Goal: Task Accomplishment & Management: Complete application form

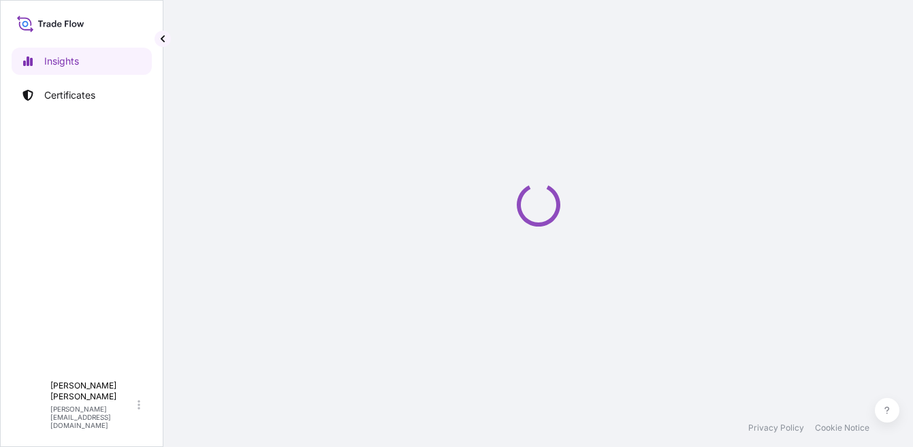
select select "2025"
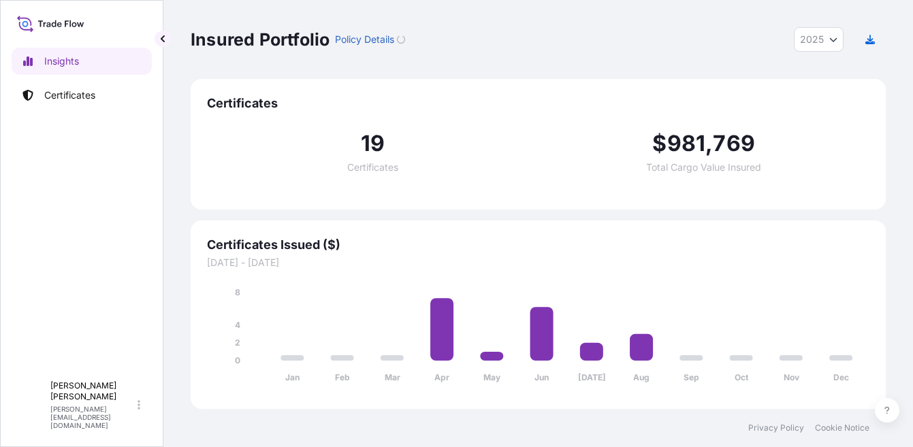
click at [46, 86] on link "Certificates" at bounding box center [82, 95] width 140 height 27
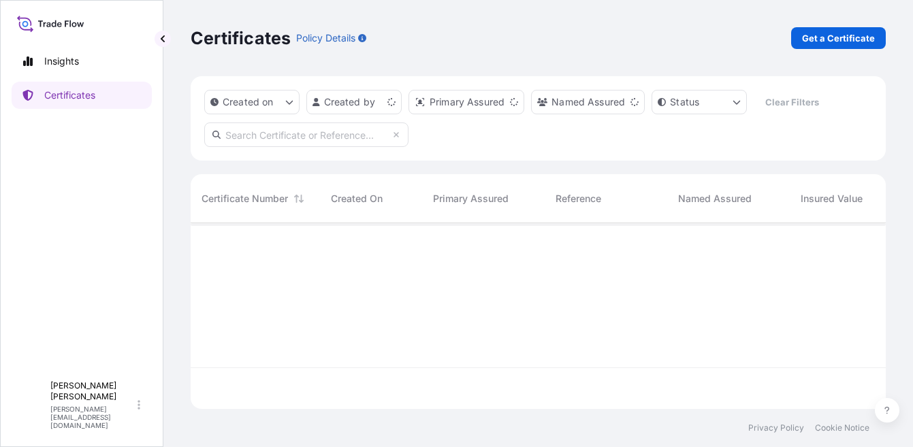
scroll to position [183, 685]
click at [822, 37] on p "Get a Certificate" at bounding box center [838, 38] width 73 height 14
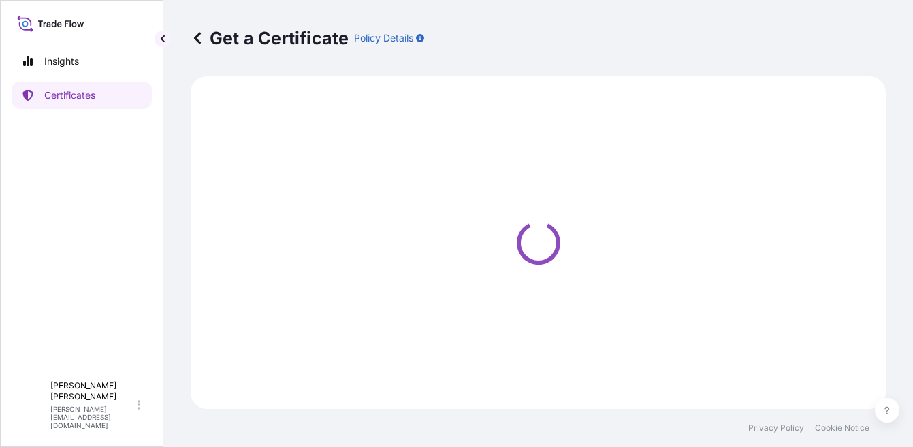
select select "Ocean Vessel"
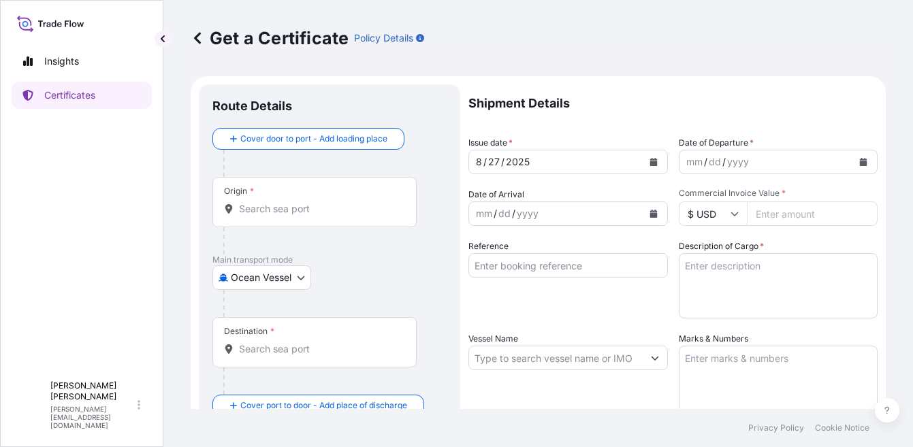
click at [342, 196] on div "Origin *" at bounding box center [314, 202] width 204 height 50
click at [342, 202] on input "Origin *" at bounding box center [319, 209] width 161 height 14
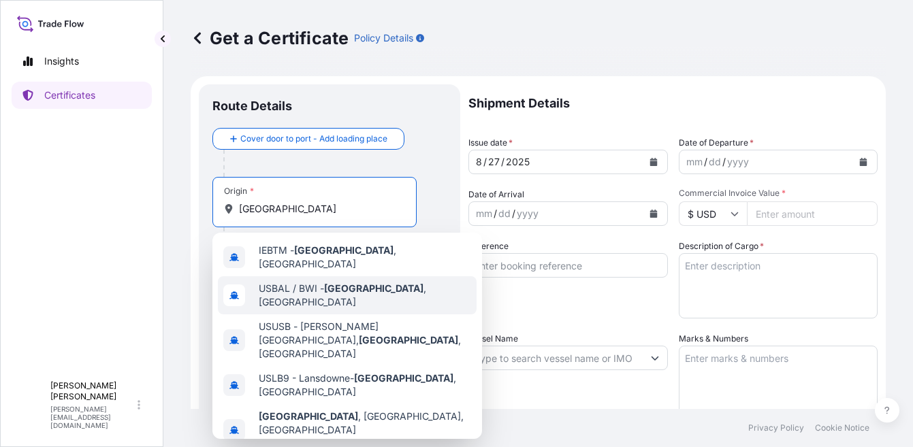
click at [306, 282] on span "USBAL / BWI - [GEOGRAPHIC_DATA] , [GEOGRAPHIC_DATA]" at bounding box center [365, 295] width 212 height 27
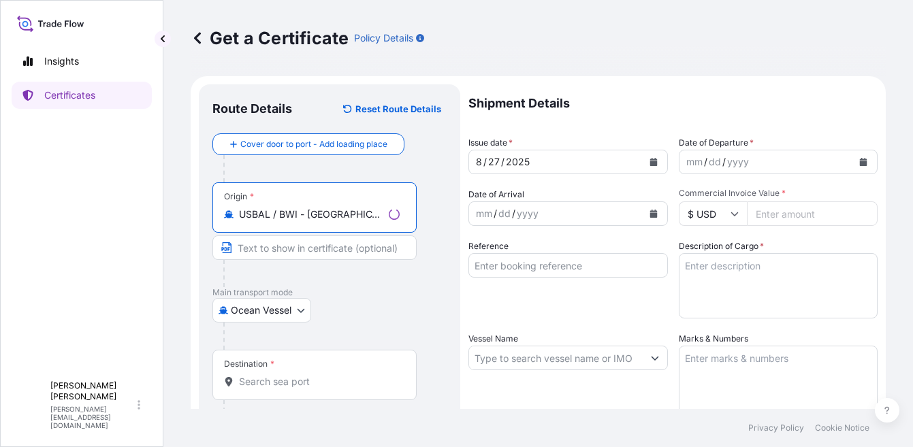
type input "USBAL / BWI - [GEOGRAPHIC_DATA], [GEOGRAPHIC_DATA]"
click at [317, 370] on div "Destination *" at bounding box center [314, 375] width 204 height 50
click at [317, 375] on input "Destination *" at bounding box center [319, 382] width 161 height 14
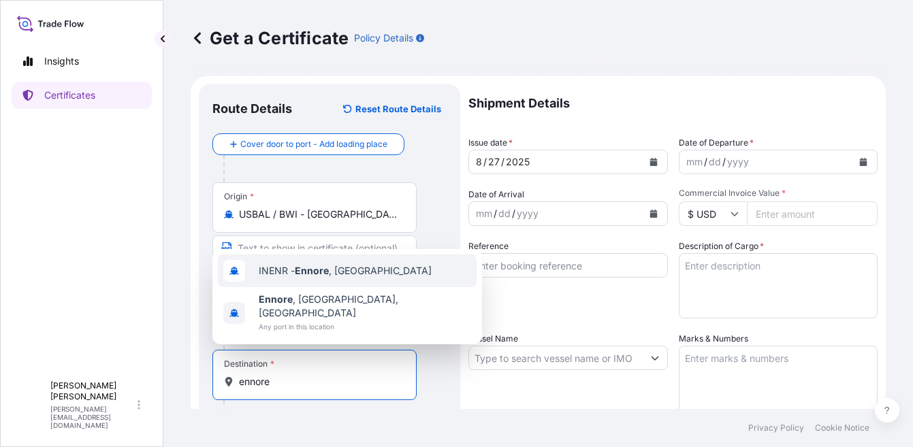
click at [325, 278] on span "INENR - [GEOGRAPHIC_DATA] , [GEOGRAPHIC_DATA]" at bounding box center [345, 271] width 173 height 14
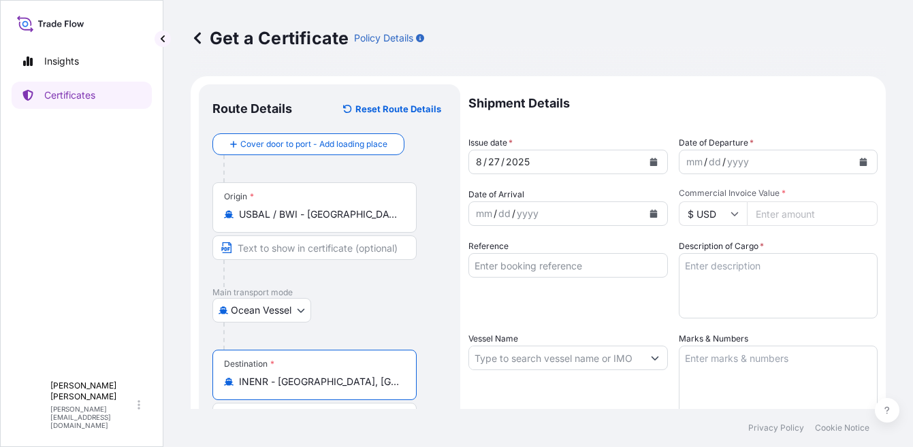
type input "INENR - [GEOGRAPHIC_DATA], [GEOGRAPHIC_DATA]"
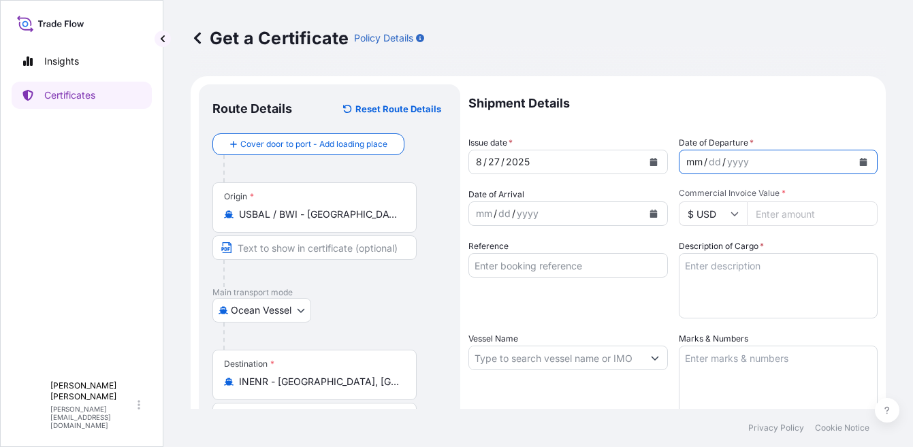
click at [803, 163] on div "mm / dd / yyyy" at bounding box center [766, 162] width 174 height 25
click at [860, 159] on icon "Calendar" at bounding box center [863, 162] width 7 height 8
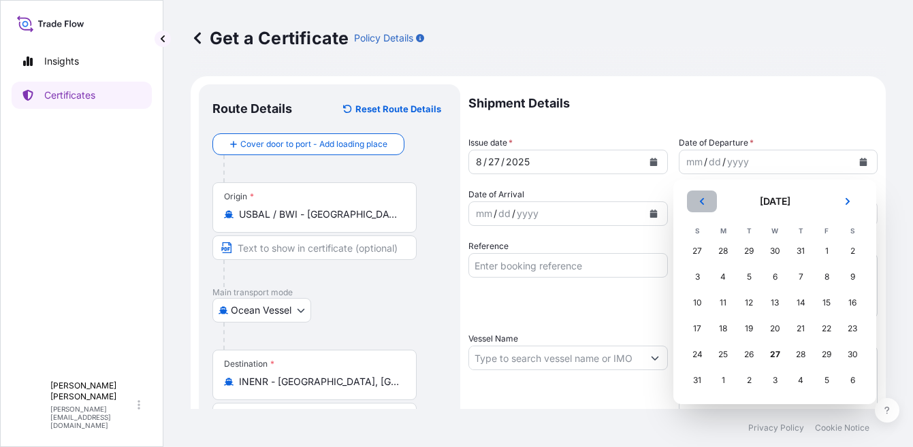
click at [704, 201] on icon "Previous" at bounding box center [702, 201] width 8 height 8
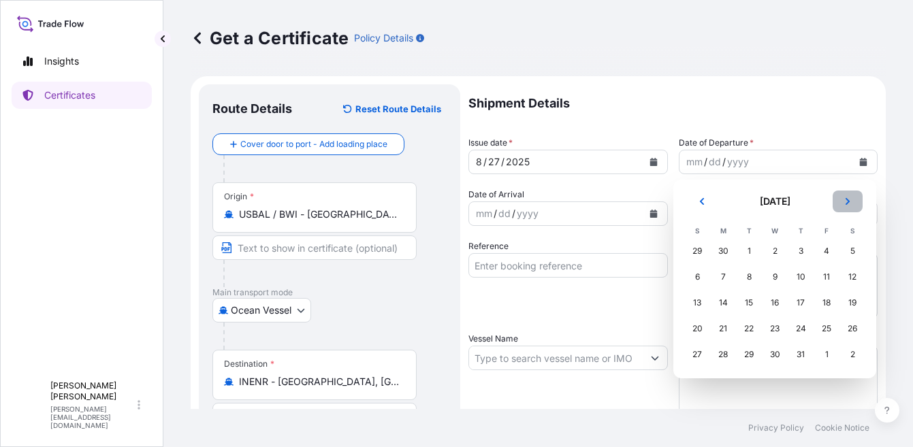
click at [852, 205] on button "Next" at bounding box center [848, 202] width 30 height 22
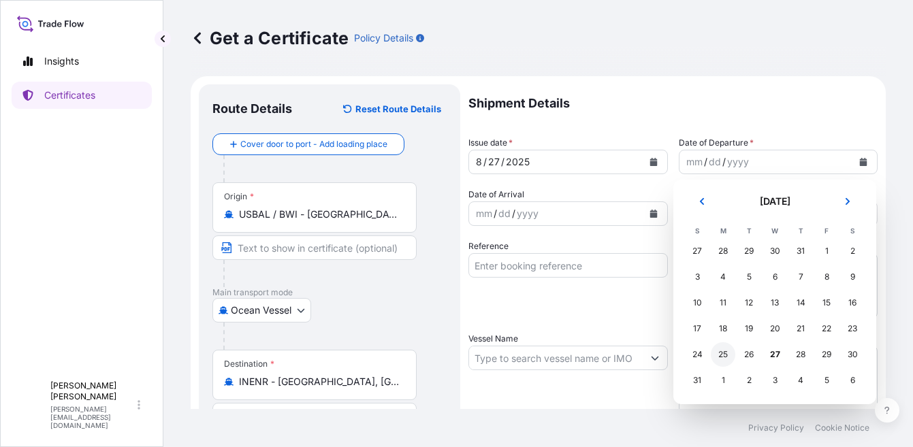
click at [724, 355] on div "25" at bounding box center [723, 354] width 25 height 25
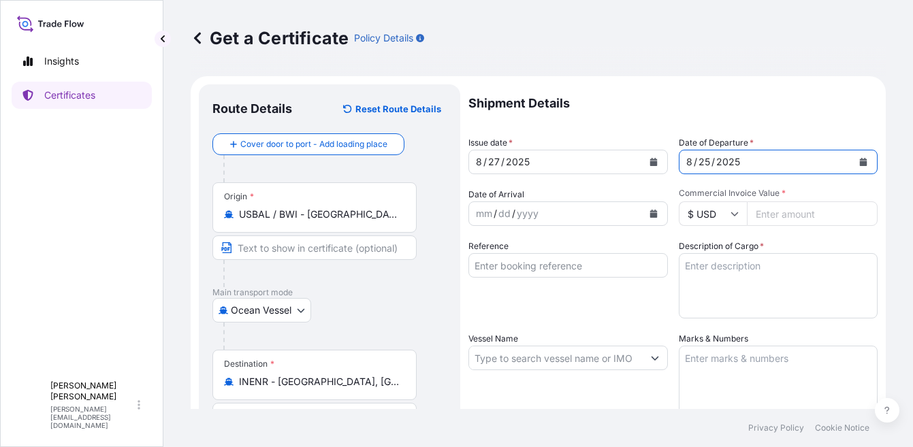
click at [785, 216] on input "Commercial Invoice Value *" at bounding box center [812, 214] width 131 height 25
click at [799, 209] on input "Commercial Invoice Value *" at bounding box center [812, 214] width 131 height 25
click at [779, 211] on input "Commercial Invoice Value *" at bounding box center [812, 214] width 131 height 25
paste input "49896"
type input "49896"
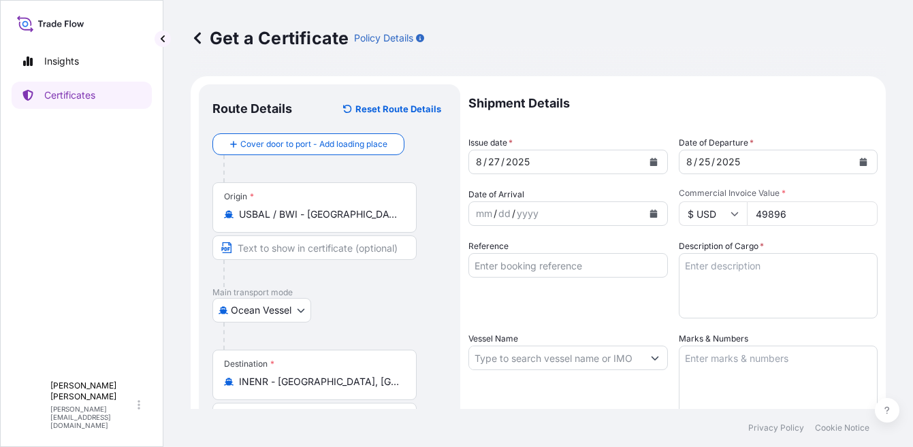
click at [762, 274] on textarea "Description of Cargo *" at bounding box center [778, 285] width 199 height 65
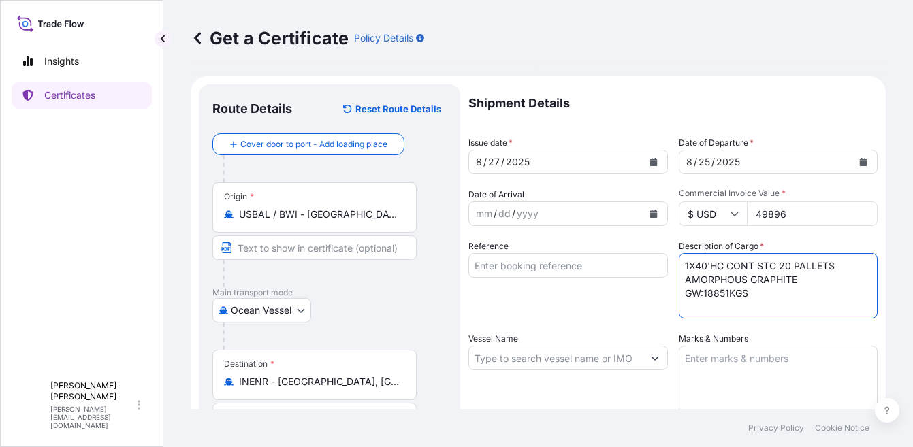
scroll to position [68, 0]
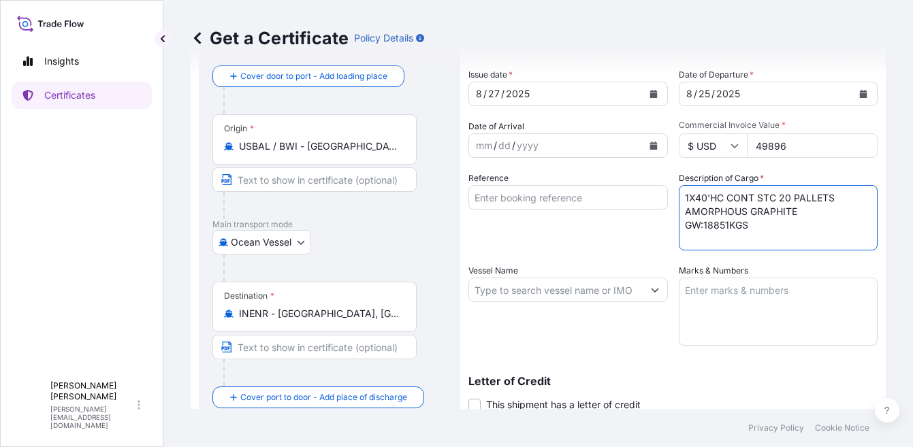
type textarea "1X40'HC CONT STC 20 PALLETS AMORPHOUS GRAPHITE GW:18851KGS"
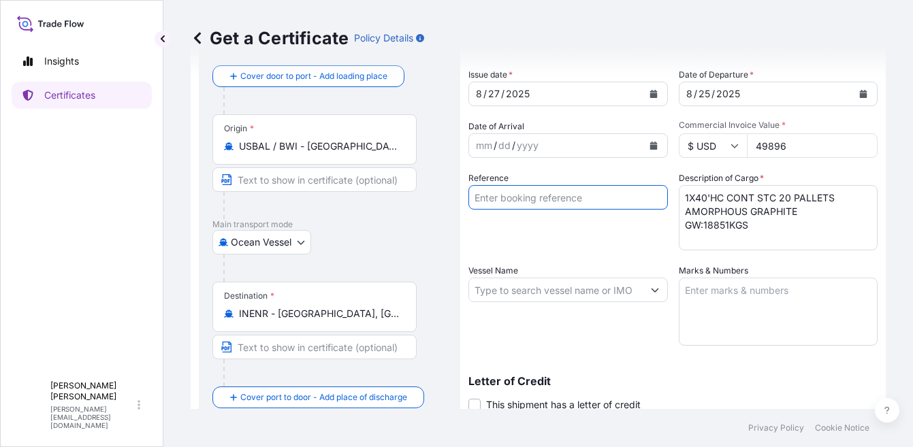
click at [522, 201] on input "Reference" at bounding box center [567, 197] width 199 height 25
type input "2011047568"
click at [526, 269] on div "Vessel Name" at bounding box center [567, 305] width 199 height 82
click at [528, 275] on div "Vessel Name" at bounding box center [567, 305] width 199 height 82
click at [515, 289] on input "Vessel Name" at bounding box center [556, 290] width 174 height 25
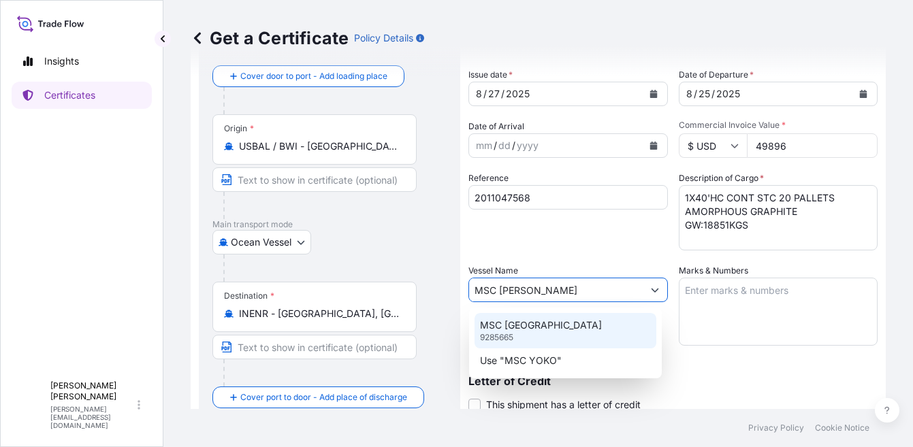
click at [544, 333] on div "MSC YOKOHAMA 9285665" at bounding box center [566, 330] width 182 height 35
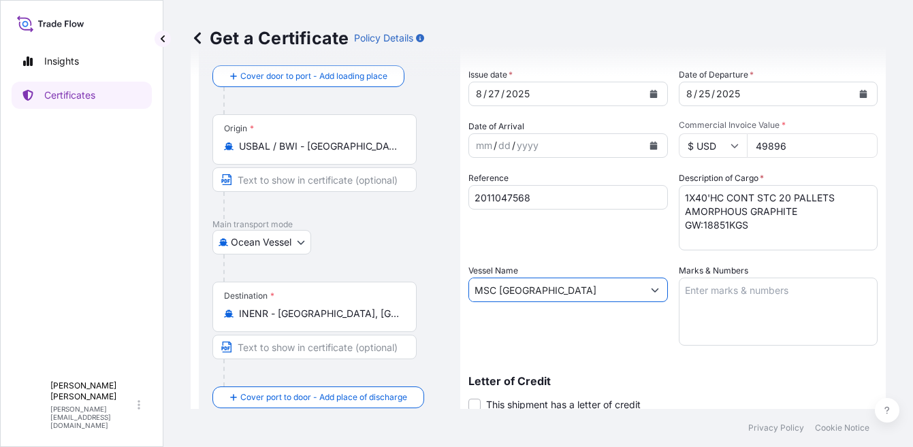
type input "MSC [GEOGRAPHIC_DATA]"
click at [749, 296] on textarea "Marks & Numbers" at bounding box center [778, 312] width 199 height 68
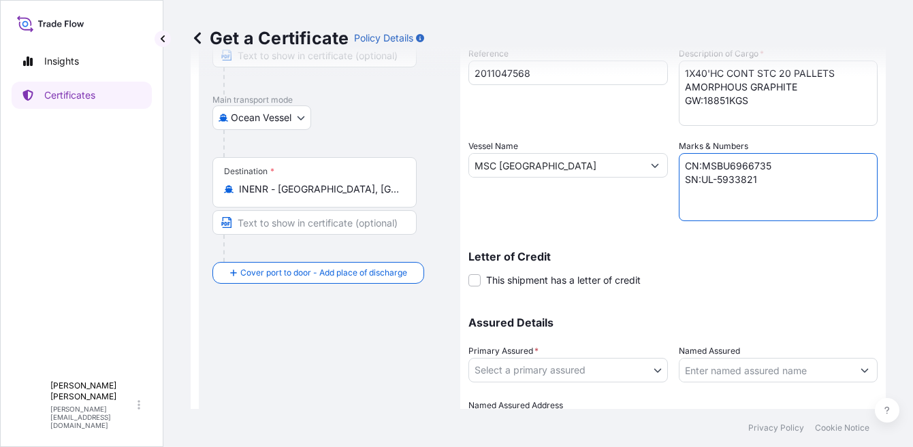
scroll to position [267, 0]
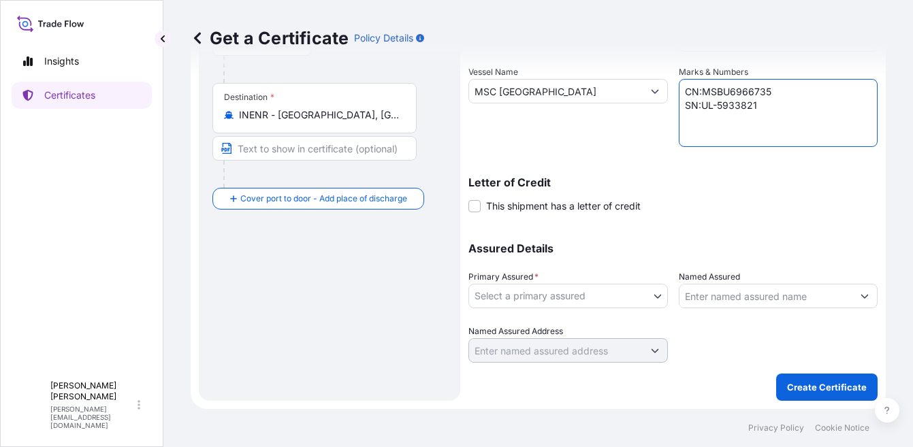
type textarea "CN:MSBU6966735 SN:UL-5933821"
click at [529, 302] on body "Insights Certificates A [PERSON_NAME] [PERSON_NAME][EMAIL_ADDRESS][DOMAIN_NAME]…" at bounding box center [456, 223] width 913 height 447
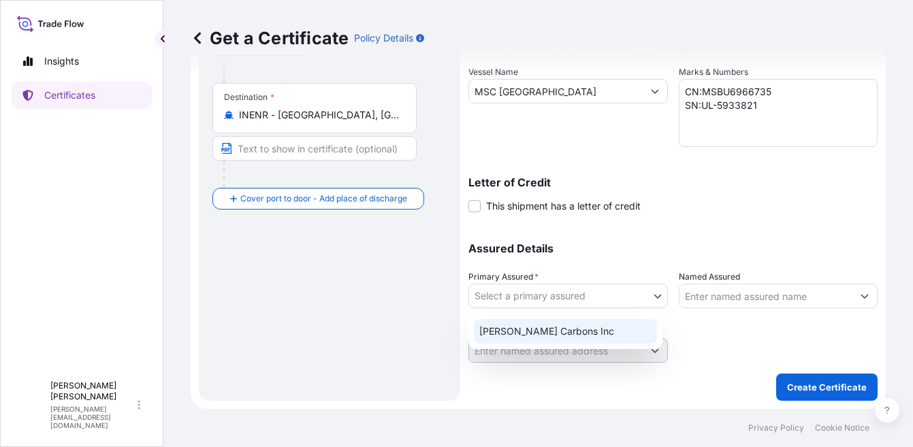
click at [534, 330] on div "[PERSON_NAME] Carbons Inc" at bounding box center [565, 331] width 183 height 25
select select "31420"
click at [682, 291] on input "Named Assured" at bounding box center [766, 296] width 174 height 25
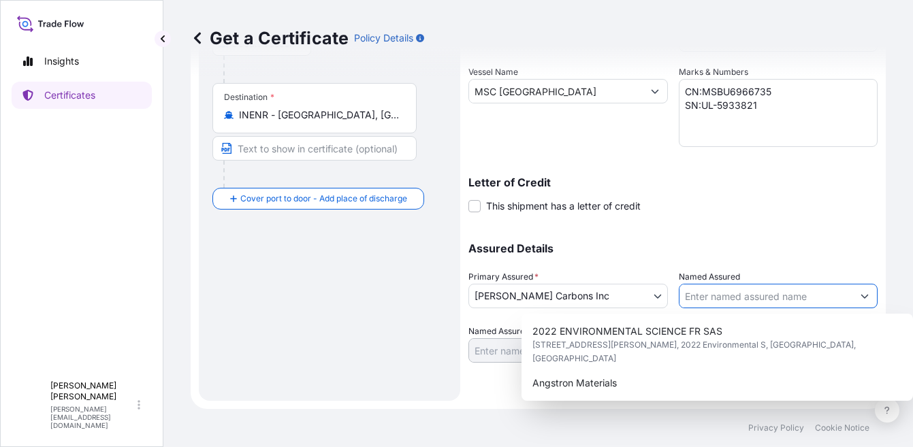
click at [673, 396] on div "ANTHRACITE INDUSTRIES INC." at bounding box center [717, 408] width 381 height 25
type input "ANTHRACITE INDUSTRIES INC."
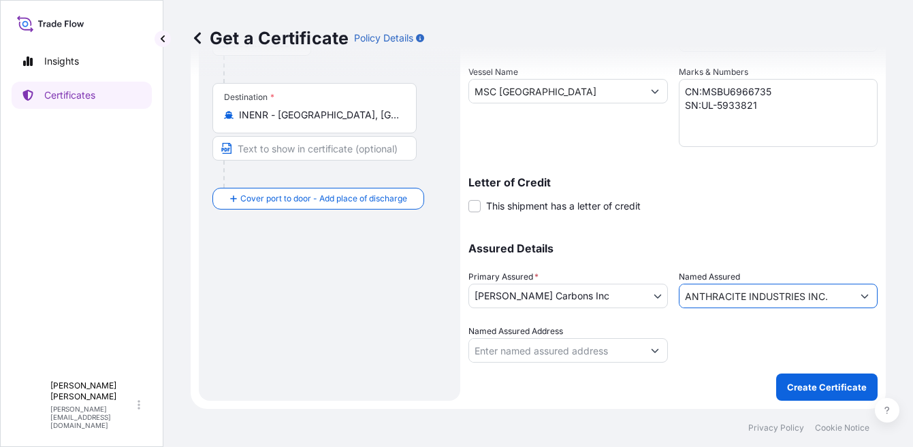
click at [554, 351] on input "Named Assured Address" at bounding box center [556, 350] width 174 height 25
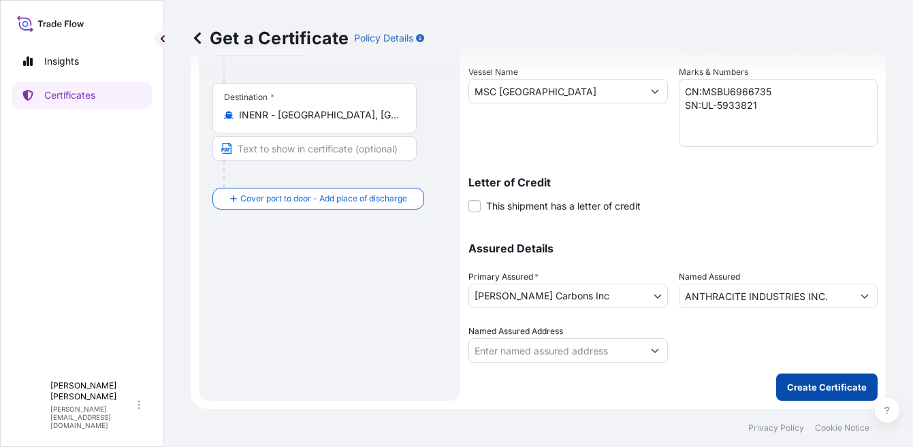
click at [805, 381] on p "Create Certificate" at bounding box center [827, 388] width 80 height 14
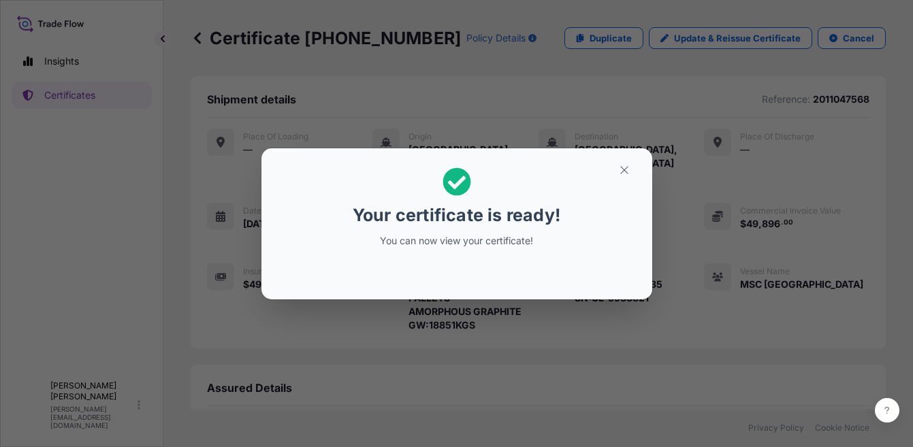
click at [707, 283] on div "Your certificate is ready! You can now view your certificate!" at bounding box center [456, 223] width 913 height 447
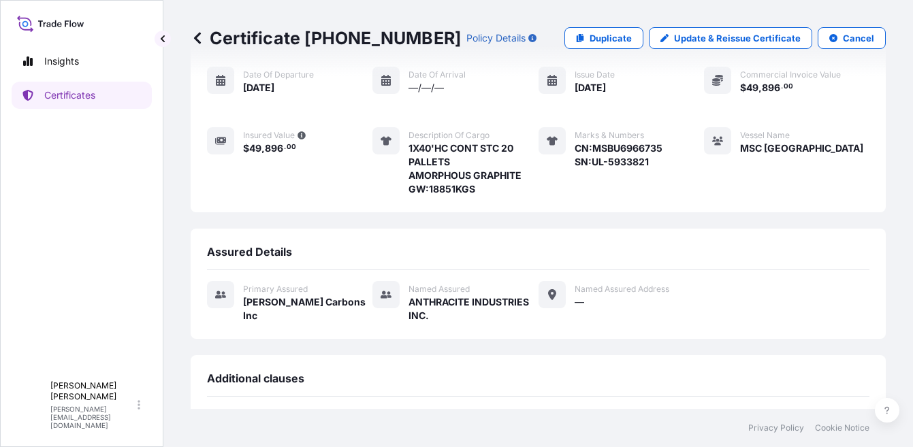
scroll to position [342, 0]
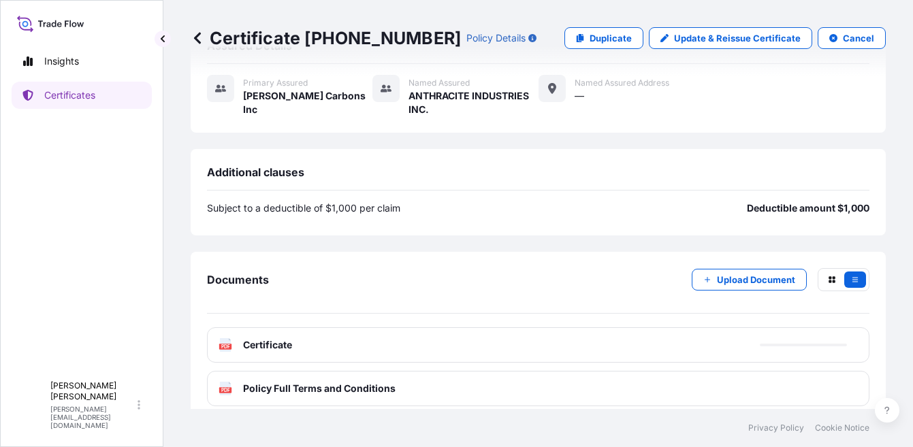
click at [719, 337] on div "PDF Certificate" at bounding box center [538, 344] width 662 height 35
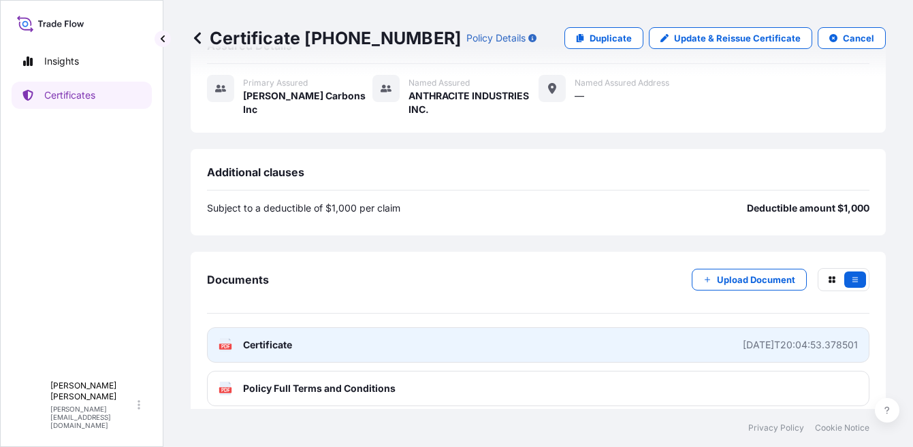
click at [765, 338] on div "[DATE]T20:04:53.378501" at bounding box center [800, 345] width 115 height 14
